Goal: Task Accomplishment & Management: Manage account settings

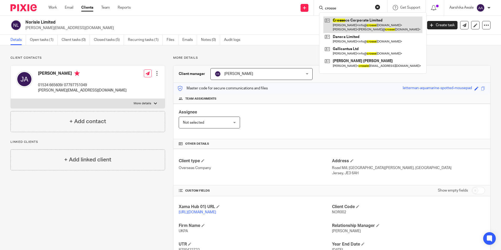
type input "crosse"
click at [361, 24] on link at bounding box center [372, 24] width 99 height 16
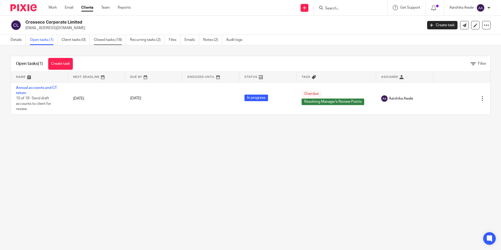
click at [103, 42] on link "Closed tasks (18)" at bounding box center [110, 40] width 32 height 10
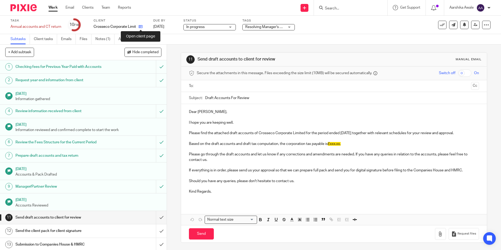
click at [139, 26] on icon at bounding box center [141, 27] width 4 height 4
click at [104, 37] on link "Notes (1)" at bounding box center [104, 39] width 19 height 10
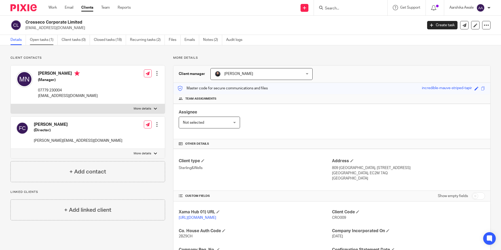
click at [33, 43] on link "Open tasks (1)" at bounding box center [44, 40] width 28 height 10
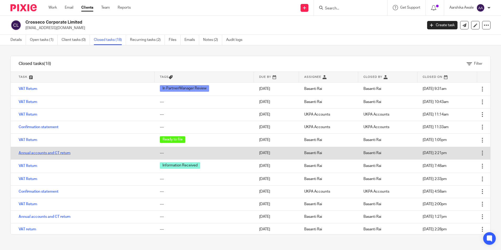
click at [26, 152] on link "Annual accounts and CT return" at bounding box center [45, 153] width 52 height 4
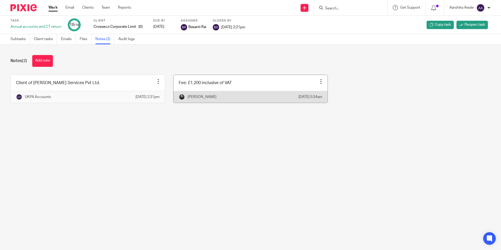
click at [224, 81] on link at bounding box center [250, 89] width 154 height 28
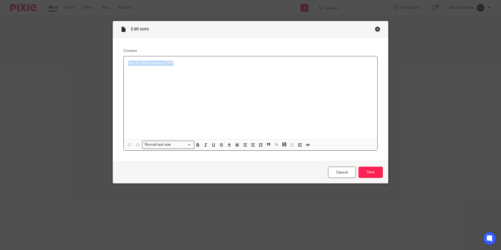
click at [43, 81] on div "Edit note Content Fee: £1,200 inclusive of VAT Normal text size Loading... Remo…" at bounding box center [250, 125] width 501 height 250
click at [375, 169] on input "Save" at bounding box center [370, 172] width 24 height 11
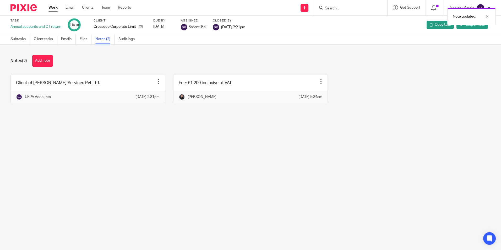
click at [349, 8] on div "Note updated." at bounding box center [372, 15] width 245 height 20
click at [330, 9] on div "Note updated." at bounding box center [372, 15] width 245 height 20
click at [27, 10] on img at bounding box center [23, 7] width 26 height 7
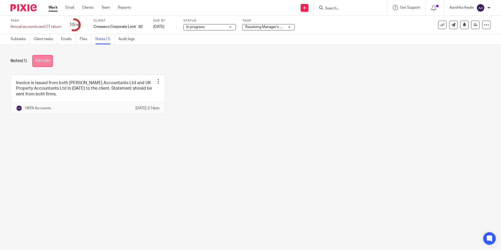
click at [46, 61] on button "Add note" at bounding box center [42, 61] width 21 height 12
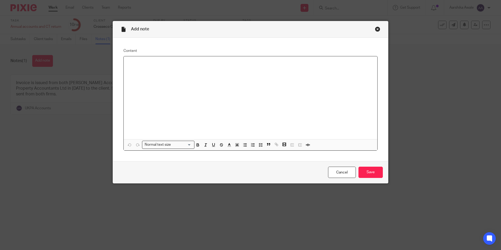
click at [157, 61] on p at bounding box center [250, 62] width 245 height 5
click at [373, 172] on input "Save" at bounding box center [370, 172] width 24 height 11
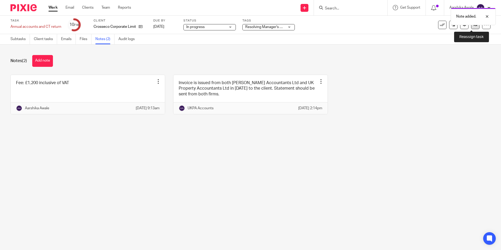
click at [471, 29] on link at bounding box center [475, 25] width 8 height 8
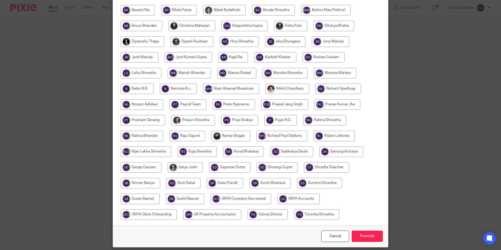
scroll to position [156, 0]
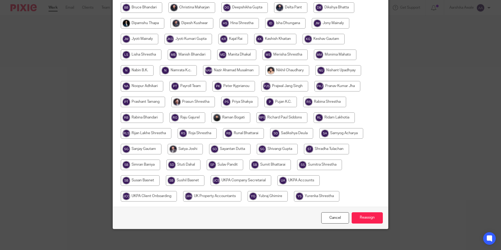
click at [295, 181] on input "radio" at bounding box center [298, 180] width 42 height 10
radio input "true"
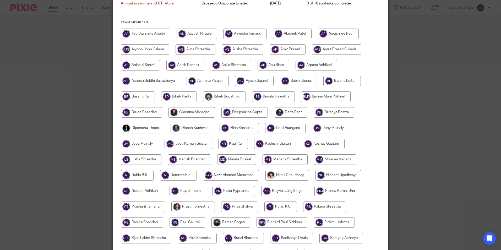
scroll to position [0, 0]
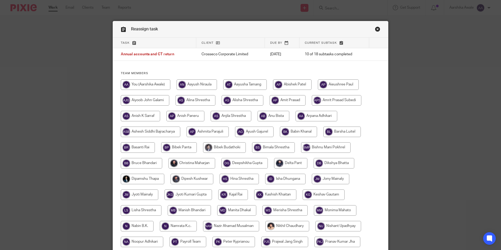
click at [375, 31] on link "Close this dialog window" at bounding box center [377, 29] width 5 height 7
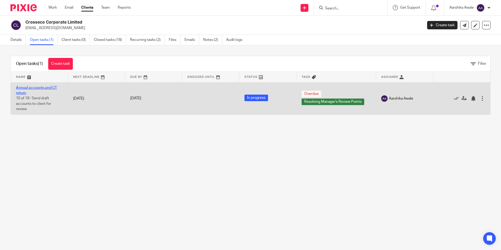
click at [36, 87] on link "Annual accounts and CT return" at bounding box center [36, 90] width 41 height 9
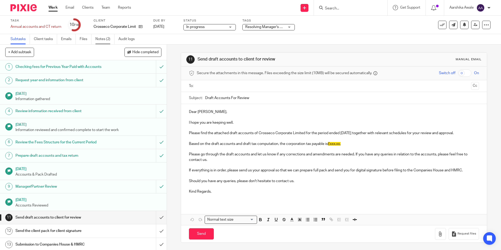
click at [104, 36] on link "Notes (2)" at bounding box center [104, 39] width 19 height 10
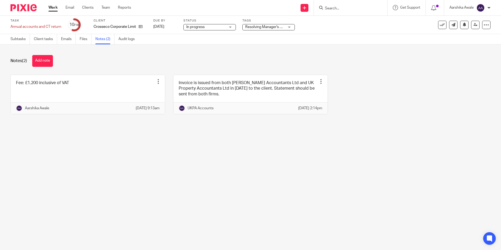
click at [167, 153] on main "Task Annual accounts and CT return Save Annual accounts and CT return 10 /18 Cl…" at bounding box center [250, 125] width 501 height 250
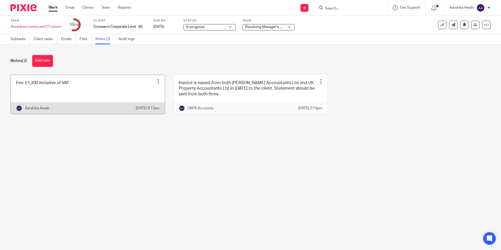
click at [98, 98] on link at bounding box center [88, 94] width 154 height 39
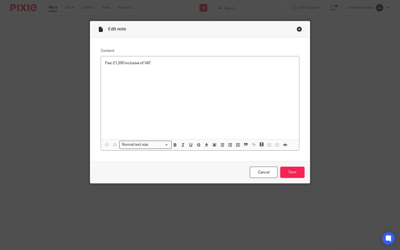
drag, startPoint x: 296, startPoint y: 27, endPoint x: 289, endPoint y: 25, distance: 7.4
click at [296, 27] on div "Close this dialog window" at bounding box center [298, 28] width 5 height 5
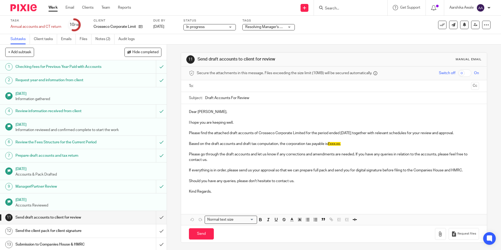
click at [335, 5] on form at bounding box center [352, 7] width 56 height 7
click at [329, 9] on input "Search" at bounding box center [347, 8] width 47 height 5
type input "danora"
click at [343, 23] on link at bounding box center [367, 22] width 89 height 12
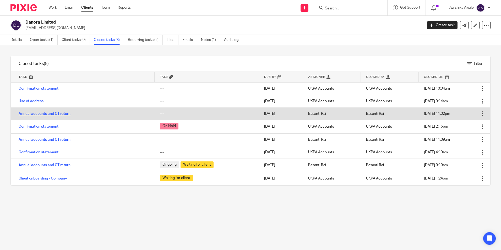
click at [43, 114] on link "Annual accounts and CT return" at bounding box center [45, 114] width 52 height 4
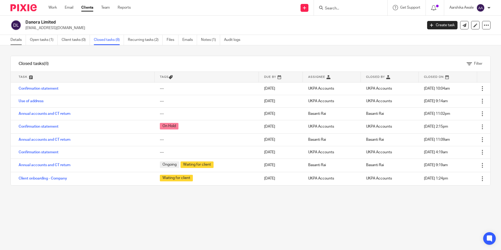
click at [16, 39] on link "Details" at bounding box center [17, 40] width 15 height 10
click at [39, 35] on div "Danora Limited info@crossecocorporate.co.uk Create task Update from Companies H…" at bounding box center [250, 25] width 501 height 19
click at [37, 41] on link "Open tasks (1)" at bounding box center [44, 40] width 28 height 10
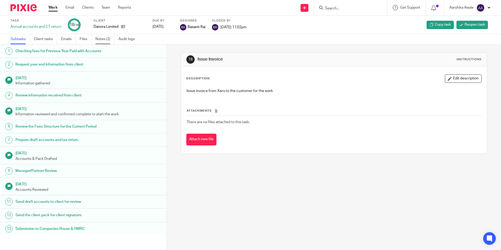
click at [101, 39] on link "Notes (2)" at bounding box center [104, 39] width 19 height 10
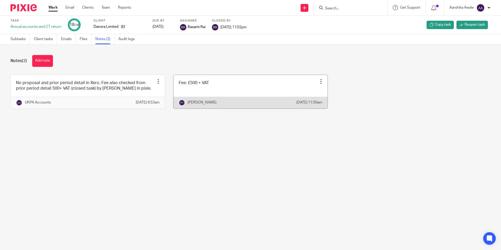
click at [215, 92] on link at bounding box center [250, 92] width 154 height 34
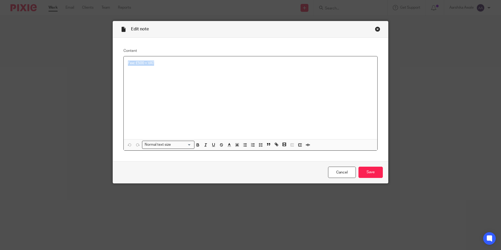
click at [37, 72] on div "Edit note Content Fee: £500 + VAT Normal text size Loading... Remove Edit Inser…" at bounding box center [250, 125] width 501 height 250
click at [349, 172] on link "Cancel" at bounding box center [342, 172] width 28 height 11
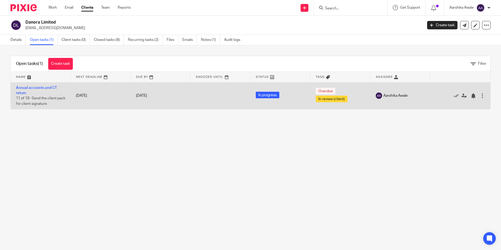
click at [62, 88] on td "Annual accounts and CT return 11 of 18 · Send the client pack for client signat…" at bounding box center [41, 95] width 60 height 27
click at [41, 85] on td "Annual accounts and CT return 11 of 18 · Send the client pack for client signat…" at bounding box center [41, 95] width 60 height 27
click at [36, 89] on link "Annual accounts and CT return" at bounding box center [36, 90] width 41 height 9
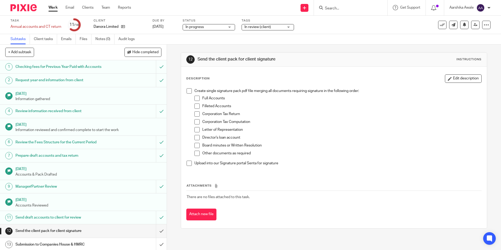
click at [98, 41] on link "Notes (0)" at bounding box center [104, 39] width 19 height 10
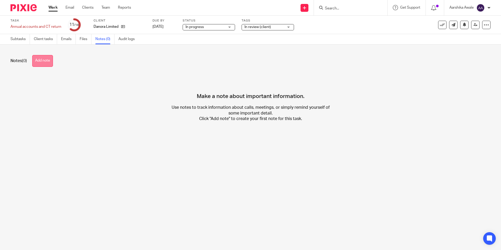
click at [51, 63] on button "Add note" at bounding box center [42, 61] width 21 height 12
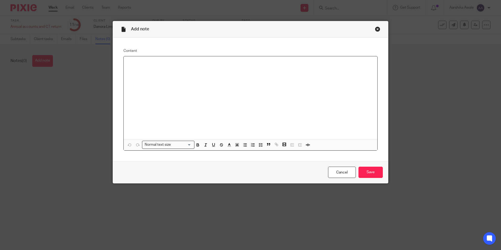
click at [152, 73] on div at bounding box center [250, 97] width 253 height 83
click at [367, 173] on input "Save" at bounding box center [370, 172] width 24 height 11
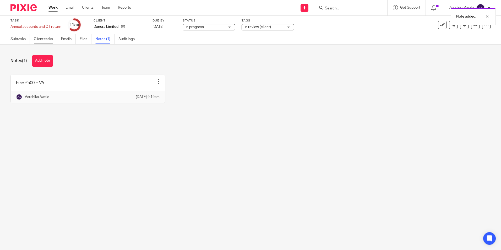
drag, startPoint x: 81, startPoint y: 59, endPoint x: 40, endPoint y: 37, distance: 46.3
click at [81, 59] on div "Notes (1) Add note" at bounding box center [250, 61] width 480 height 12
click at [13, 43] on link "Subtasks" at bounding box center [19, 39] width 19 height 10
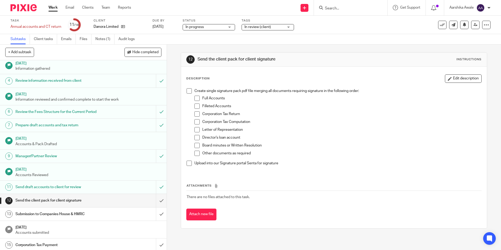
scroll to position [73, 0]
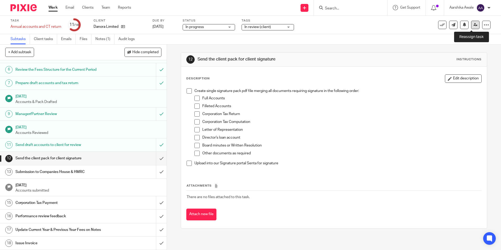
click at [472, 27] on link at bounding box center [475, 25] width 8 height 8
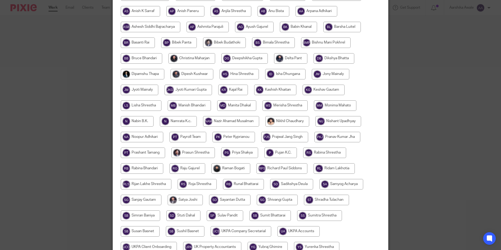
scroll to position [156, 0]
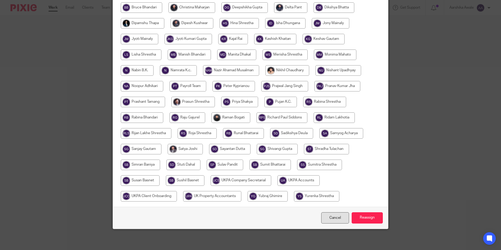
drag, startPoint x: 295, startPoint y: 178, endPoint x: 337, endPoint y: 213, distance: 54.3
click at [295, 178] on input "radio" at bounding box center [298, 180] width 42 height 10
radio input "true"
click at [375, 220] on input "Reassign" at bounding box center [366, 217] width 31 height 11
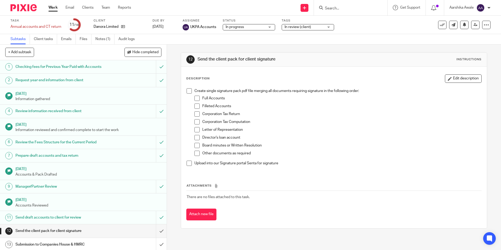
click at [32, 10] on img at bounding box center [23, 7] width 26 height 7
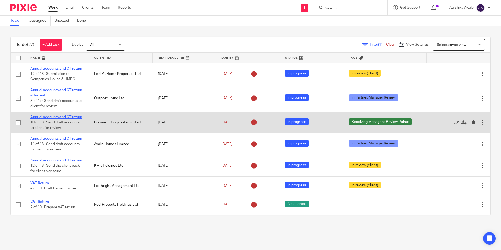
click at [58, 119] on link "Annual accounts and CT return" at bounding box center [56, 117] width 52 height 4
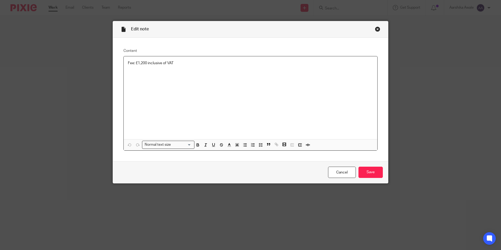
click at [176, 66] on div "Fee: £1,200 inclusive of VAT" at bounding box center [250, 97] width 253 height 83
click at [172, 62] on p "Fee: £1,200 inclusive of VAT" at bounding box center [250, 62] width 245 height 5
drag, startPoint x: 172, startPoint y: 62, endPoint x: 135, endPoint y: 62, distance: 36.1
click at [135, 62] on p "Fee: £1,200 inclusive of VAT" at bounding box center [250, 62] width 245 height 5
click at [366, 174] on input "Save" at bounding box center [370, 172] width 24 height 11
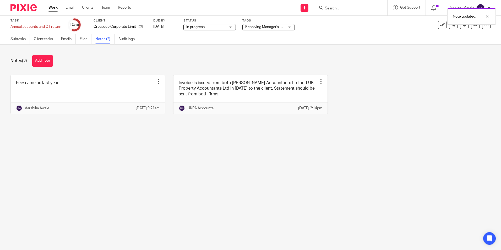
click at [416, 185] on main "Task Annual accounts and CT return Save Annual accounts and CT return 10 /18 Cl…" at bounding box center [250, 125] width 501 height 250
click at [473, 26] on icon at bounding box center [475, 25] width 4 height 4
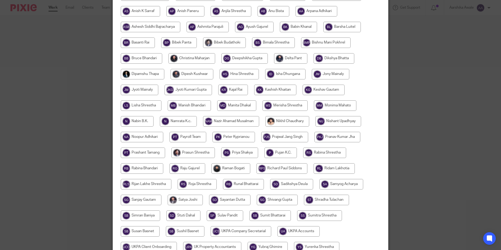
scroll to position [156, 0]
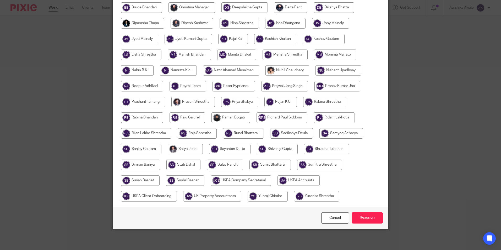
click at [290, 180] on input "radio" at bounding box center [298, 180] width 42 height 10
radio input "true"
click at [360, 218] on input "Reassign" at bounding box center [366, 217] width 31 height 11
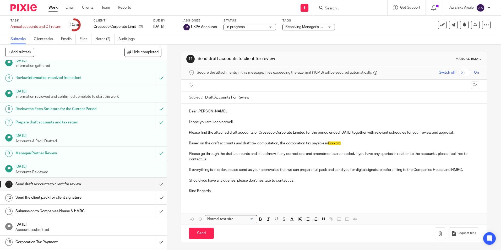
scroll to position [73, 0]
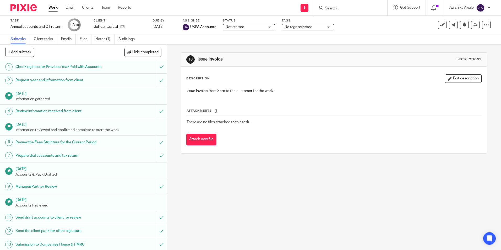
click at [17, 8] on img at bounding box center [23, 7] width 26 height 7
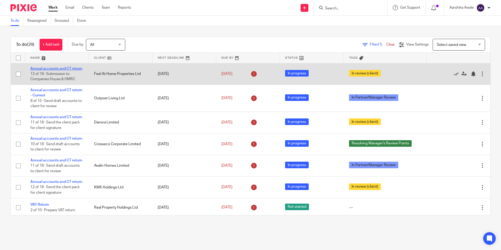
click at [42, 70] on link "Annual accounts and CT return" at bounding box center [56, 69] width 52 height 4
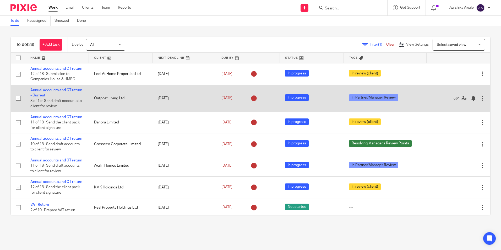
click at [58, 104] on td "Annual accounts and CT return - Current 8 of 15 · Send draft accounts to client…" at bounding box center [57, 98] width 64 height 27
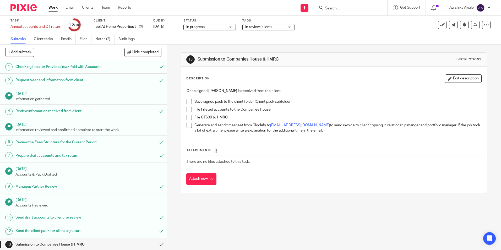
scroll to position [52, 0]
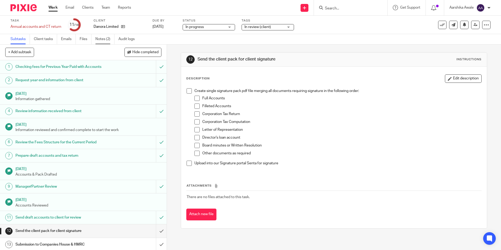
click at [104, 37] on link "Notes (2)" at bounding box center [104, 39] width 19 height 10
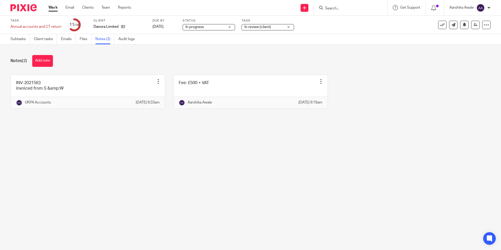
click at [119, 144] on main "Task Annual accounts and CT return Save Annual accounts and CT return 11 /18 Cl…" at bounding box center [250, 125] width 501 height 250
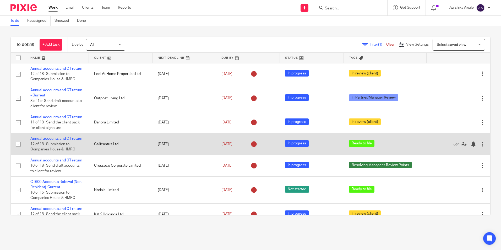
scroll to position [26, 0]
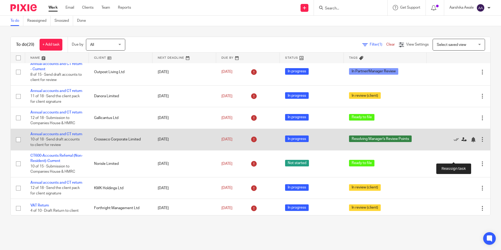
click at [461, 142] on icon at bounding box center [463, 139] width 5 height 5
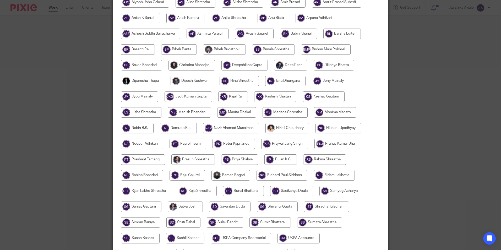
scroll to position [156, 0]
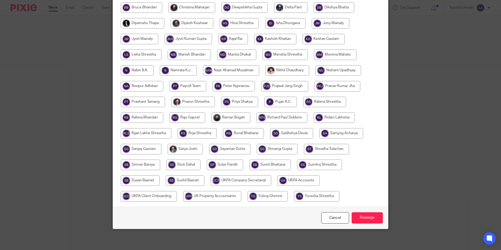
click at [296, 180] on input "radio" at bounding box center [298, 180] width 42 height 10
radio input "true"
click at [378, 217] on input "Reassign" at bounding box center [366, 217] width 31 height 11
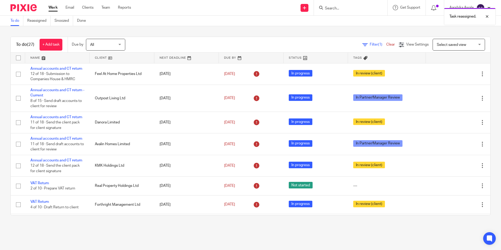
click at [329, 5] on form at bounding box center [352, 7] width 56 height 7
click at [335, 12] on div "Task reassigned." at bounding box center [372, 15] width 245 height 20
click at [334, 9] on div "Task reassigned." at bounding box center [372, 15] width 245 height 20
click at [326, 8] on div "Task reassigned." at bounding box center [372, 15] width 245 height 20
click at [327, 10] on div "Task reassigned." at bounding box center [372, 15] width 245 height 20
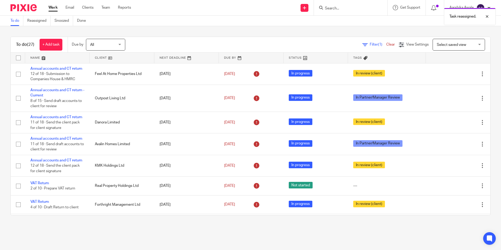
click at [332, 5] on div "Task reassigned." at bounding box center [372, 15] width 245 height 20
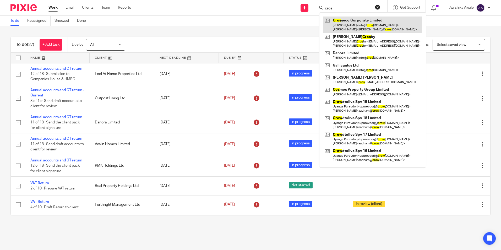
type input "cros"
click at [356, 23] on link at bounding box center [372, 24] width 98 height 16
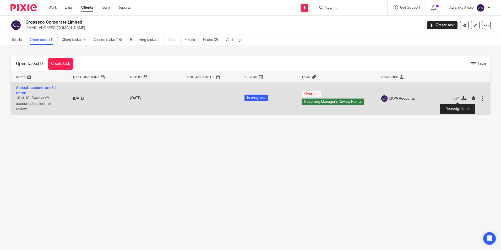
click at [461, 98] on icon at bounding box center [463, 98] width 5 height 5
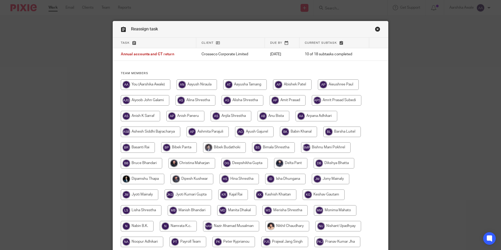
scroll to position [26, 0]
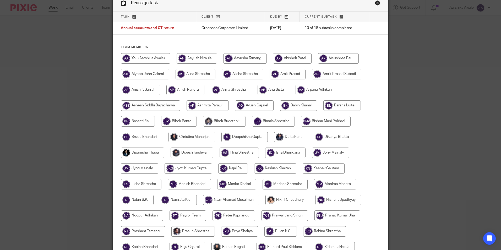
click at [177, 135] on input "radio" at bounding box center [191, 137] width 47 height 10
radio input "true"
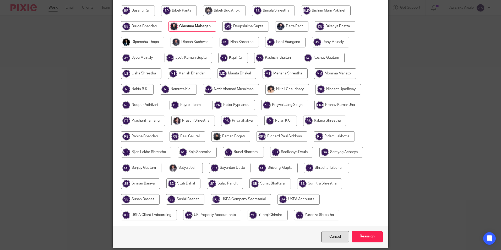
scroll to position [156, 0]
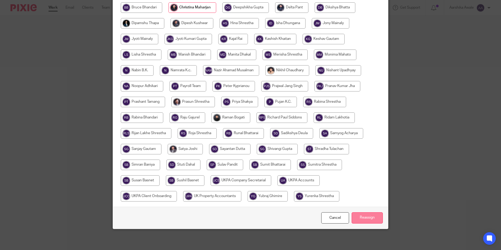
click at [355, 219] on input "Reassign" at bounding box center [366, 217] width 31 height 11
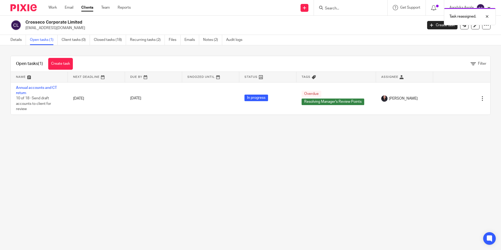
click at [22, 11] on img at bounding box center [23, 7] width 26 height 7
